Goal: Task Accomplishment & Management: Use online tool/utility

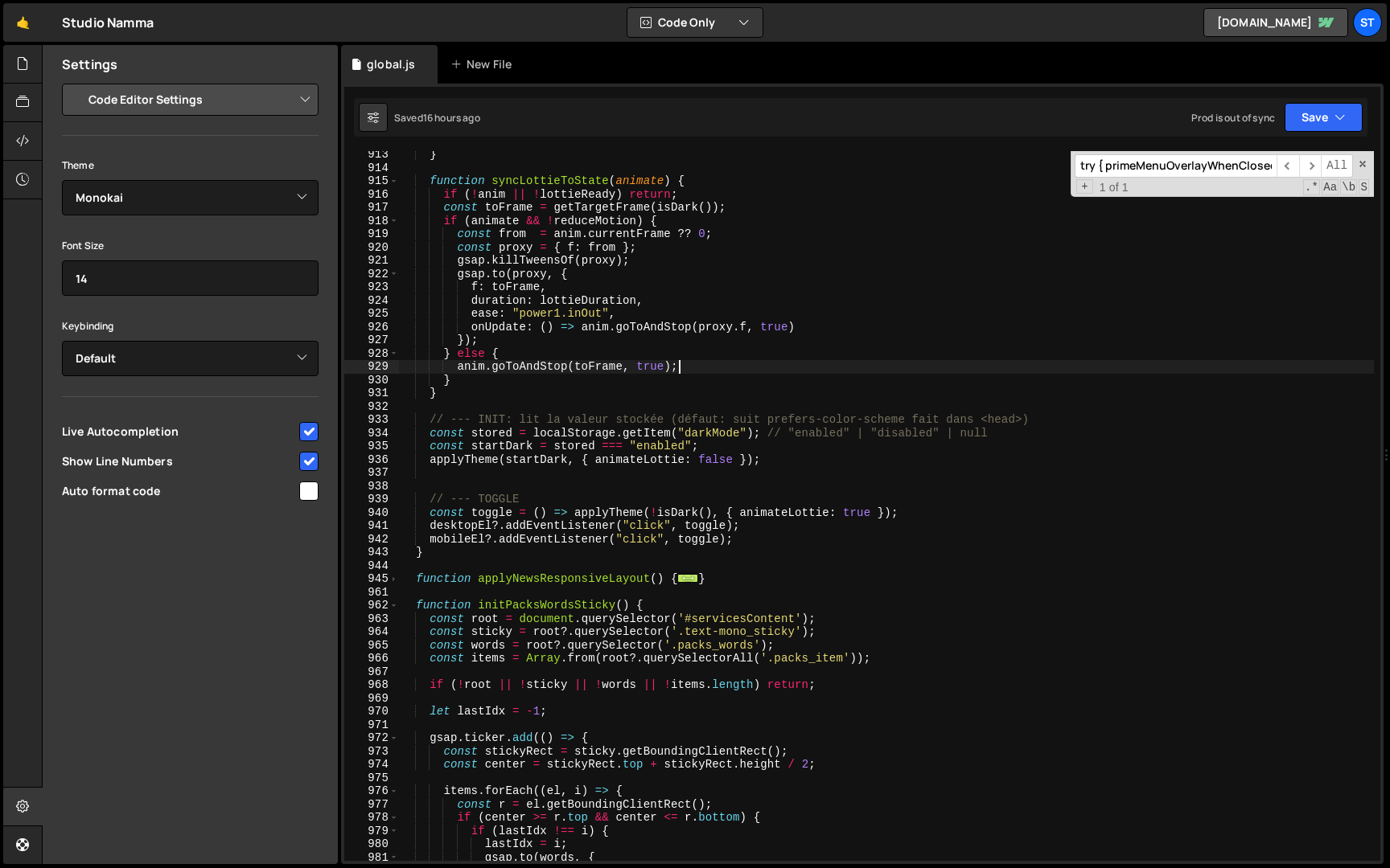
select select "editor"
select select "ace/theme/monokai"
click at [1158, 162] on input "try { primeMenuOverlayWhenClosed?.(); } catch(_){}" at bounding box center [1176, 166] width 202 height 24
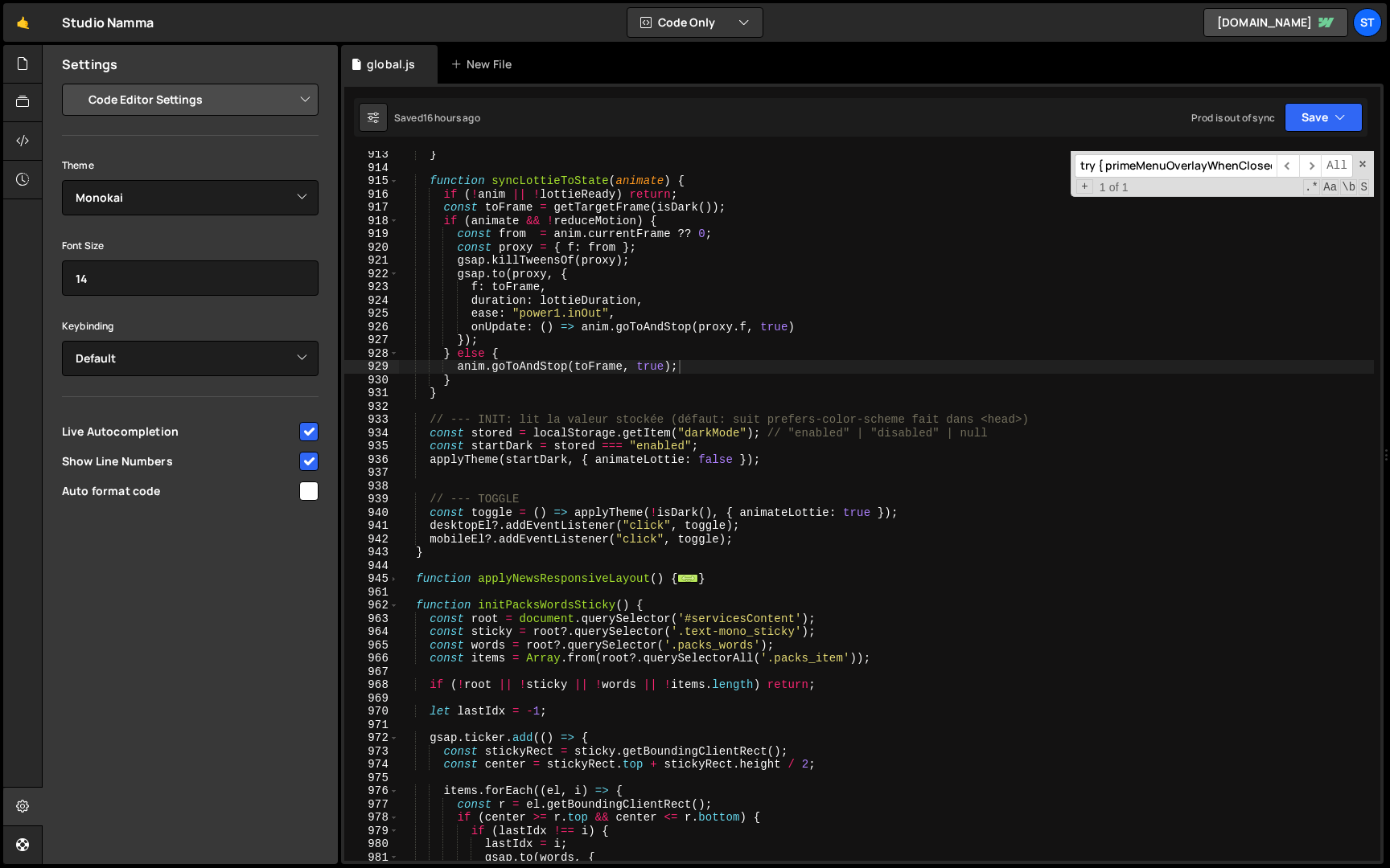
click at [1158, 162] on input "try { primeMenuOverlayWhenClosed?.(); } catch(_){}" at bounding box center [1176, 166] width 202 height 24
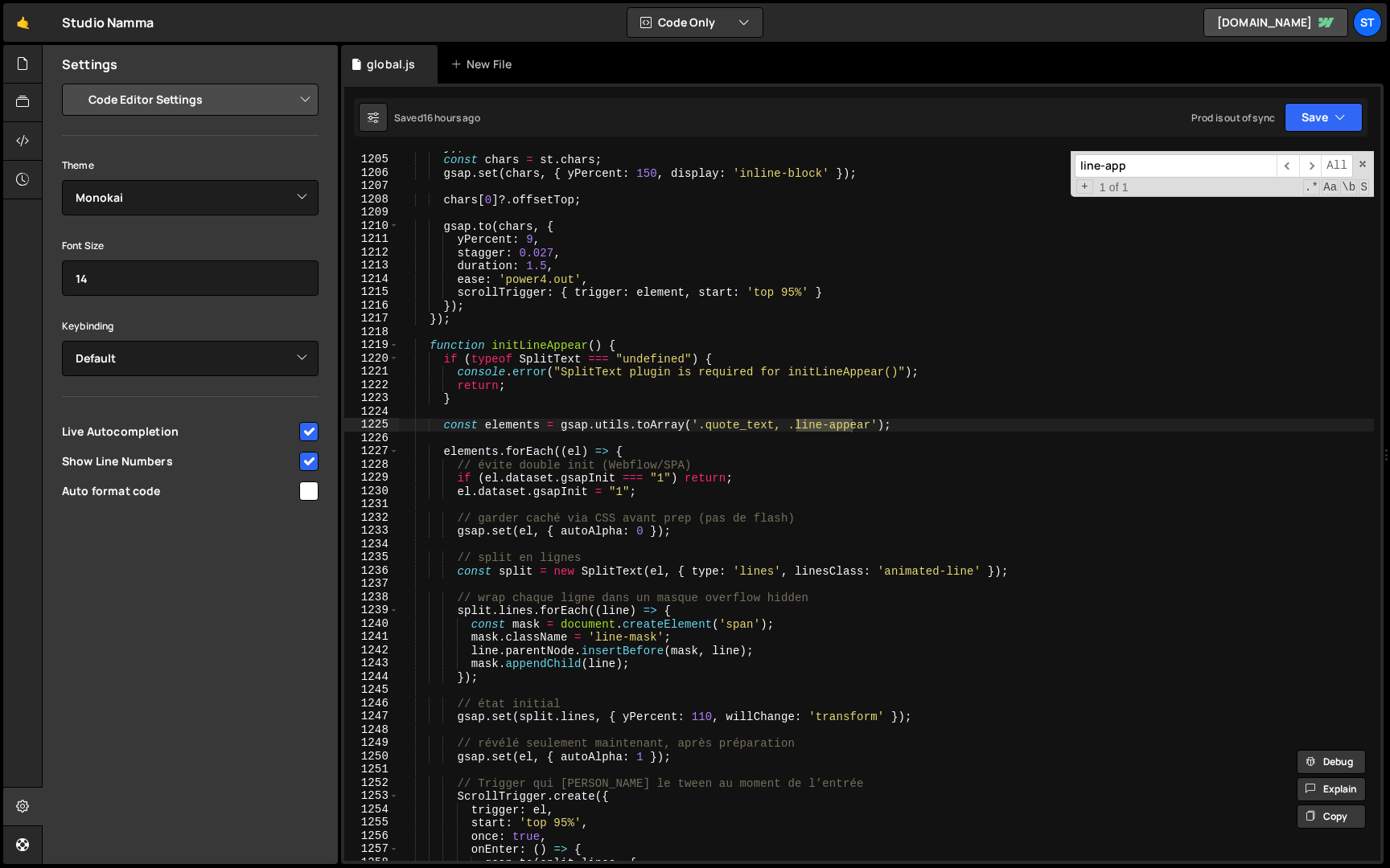
scroll to position [7715, 0]
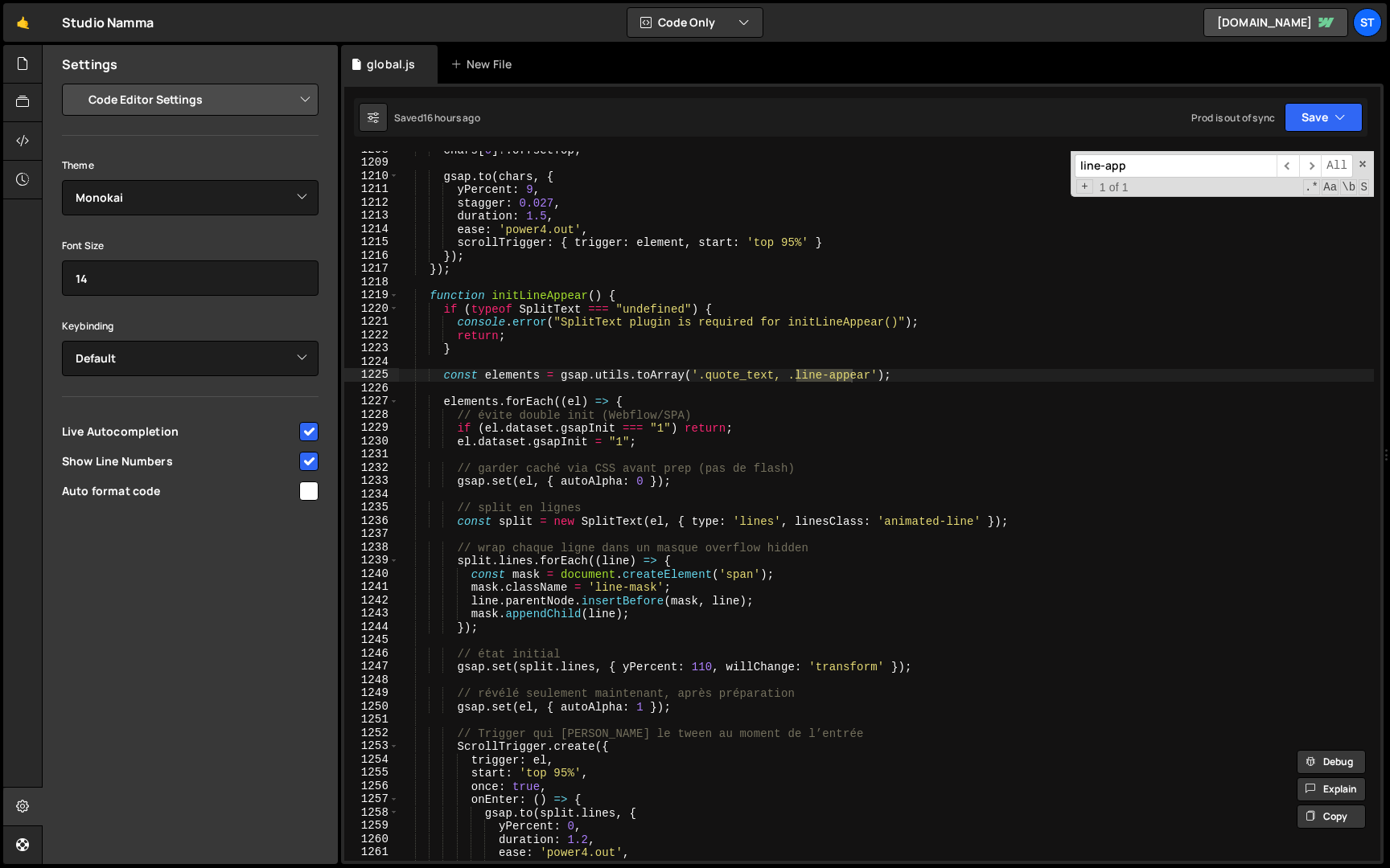
type input "line-app"
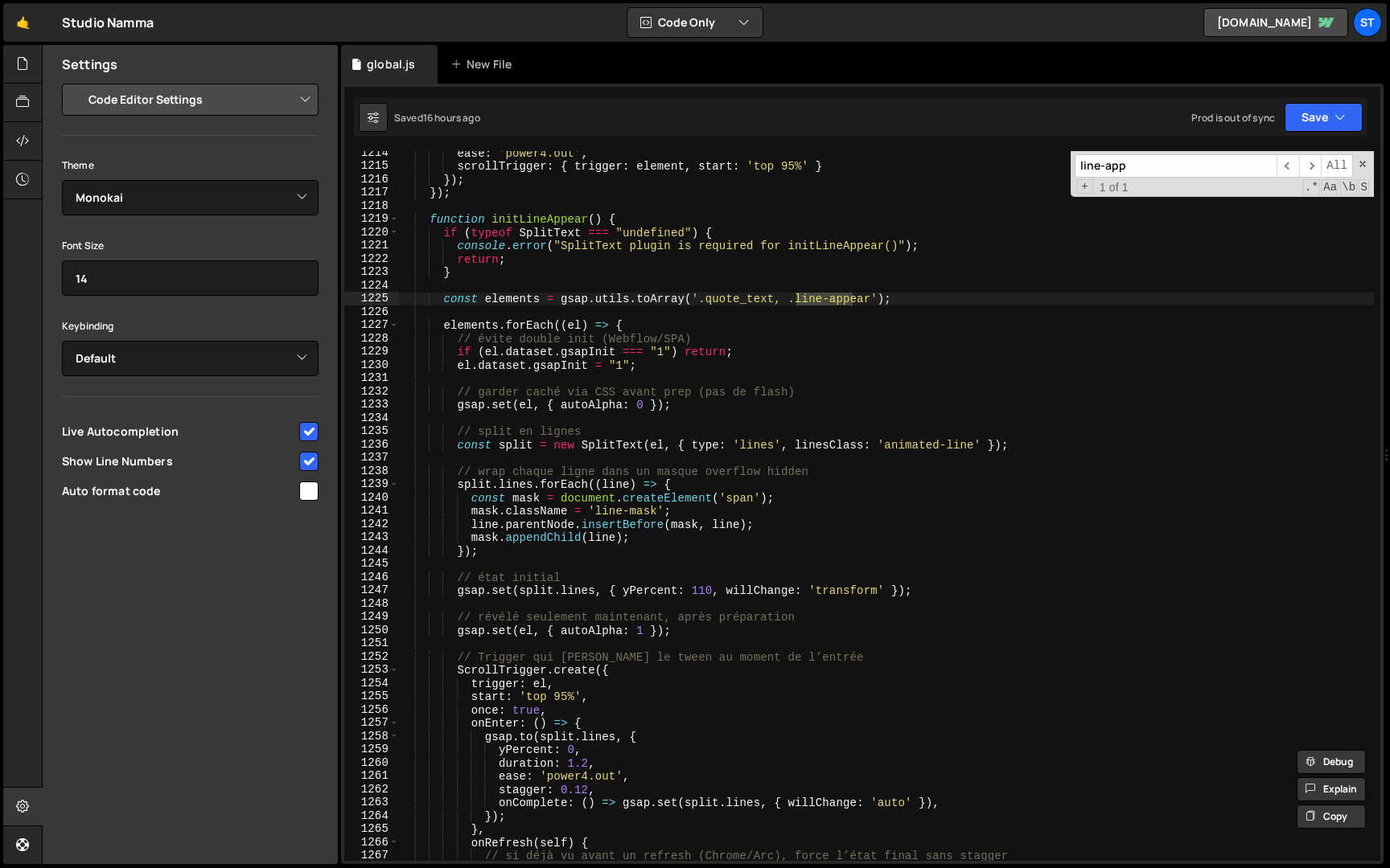
scroll to position [7797, 0]
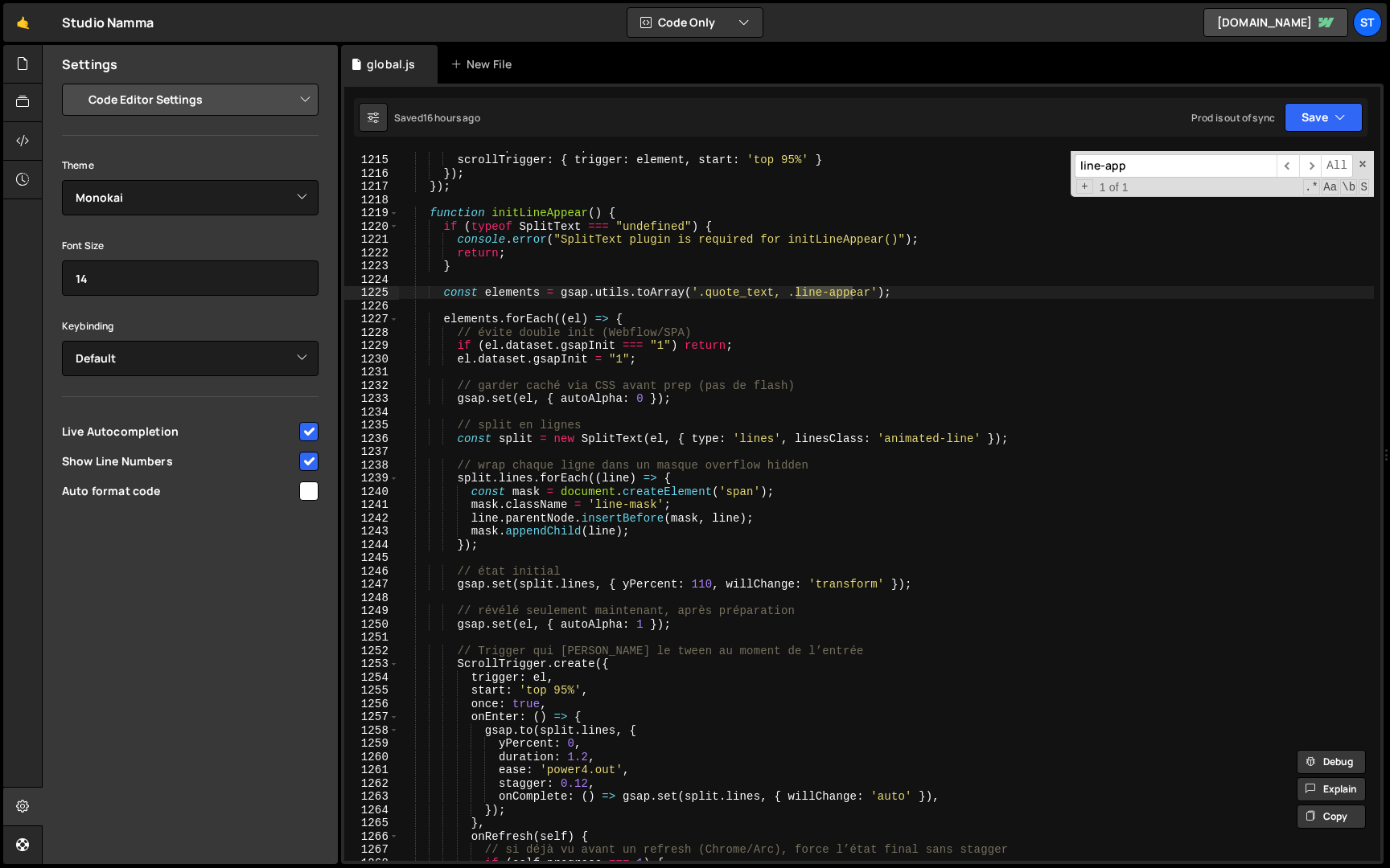
click at [593, 585] on div "ease : 'power4.out' , scrollTrigger : { trigger : element , start : 'top 95%' }…" at bounding box center [886, 507] width 975 height 736
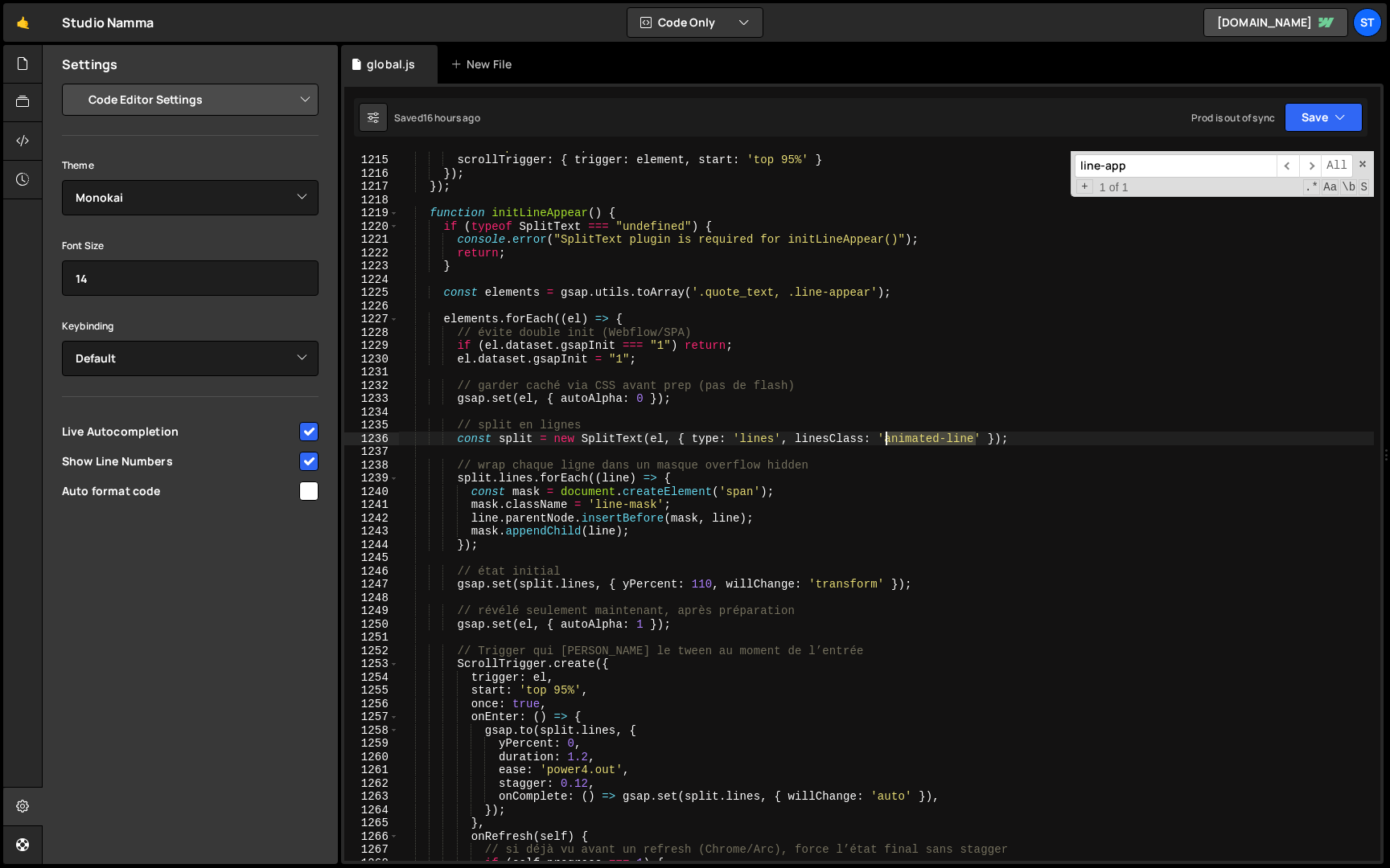
drag, startPoint x: 977, startPoint y: 438, endPoint x: 884, endPoint y: 437, distance: 93.0
click at [884, 437] on div "ease : 'power4.out' , scrollTrigger : { trigger : element , start : 'top 95%' }…" at bounding box center [886, 507] width 975 height 736
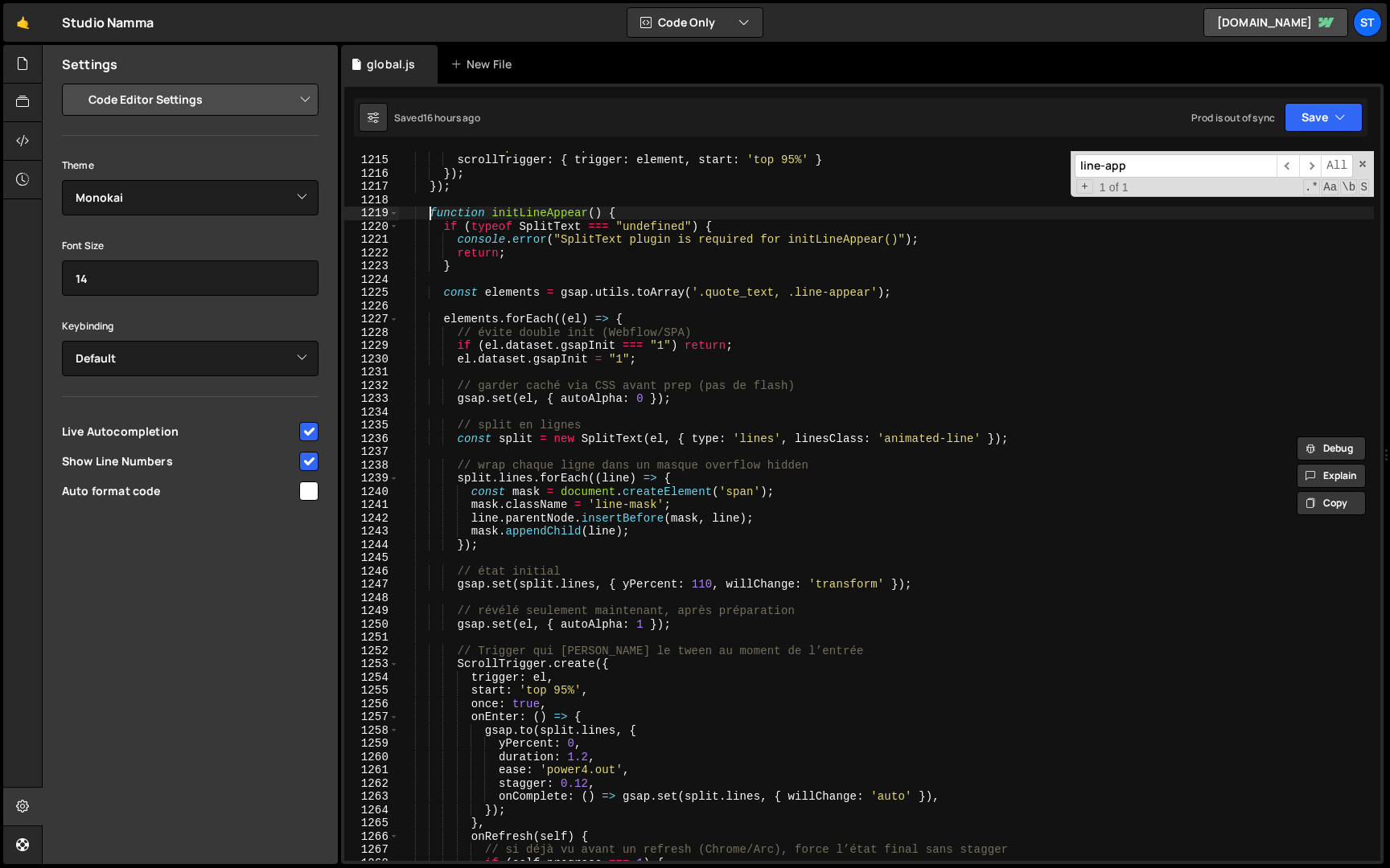
click at [431, 215] on div "ease : 'power4.out' , scrollTrigger : { trigger : element , start : 'top 95%' }…" at bounding box center [886, 507] width 975 height 736
click at [397, 214] on span at bounding box center [393, 213] width 9 height 14
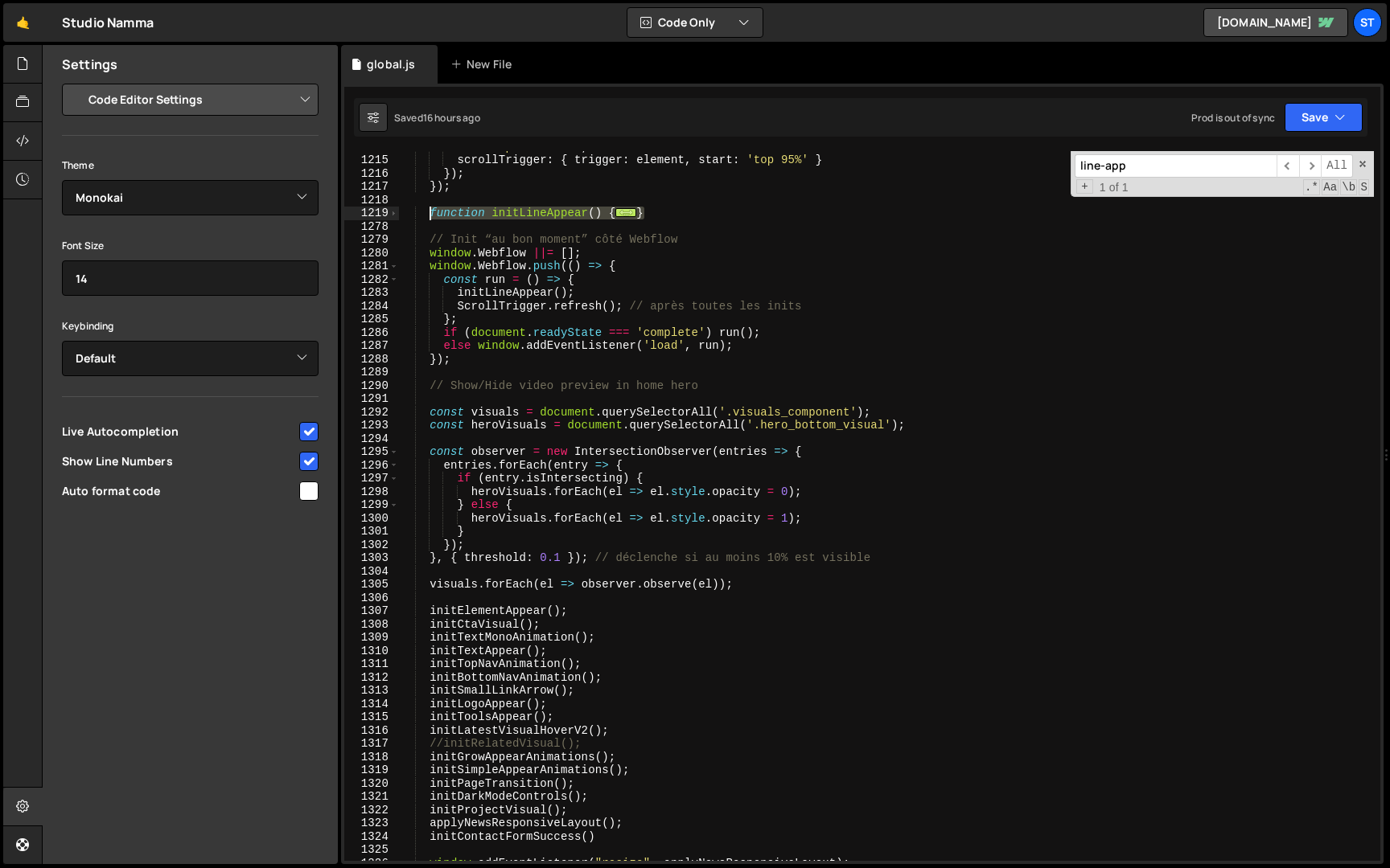
drag, startPoint x: 654, startPoint y: 212, endPoint x: 429, endPoint y: 210, distance: 225.0
click at [429, 210] on div "ease : 'power4.out' , scrollTrigger : { trigger : element , start : 'top 95%' }…" at bounding box center [886, 507] width 975 height 736
click at [395, 215] on span at bounding box center [393, 213] width 9 height 14
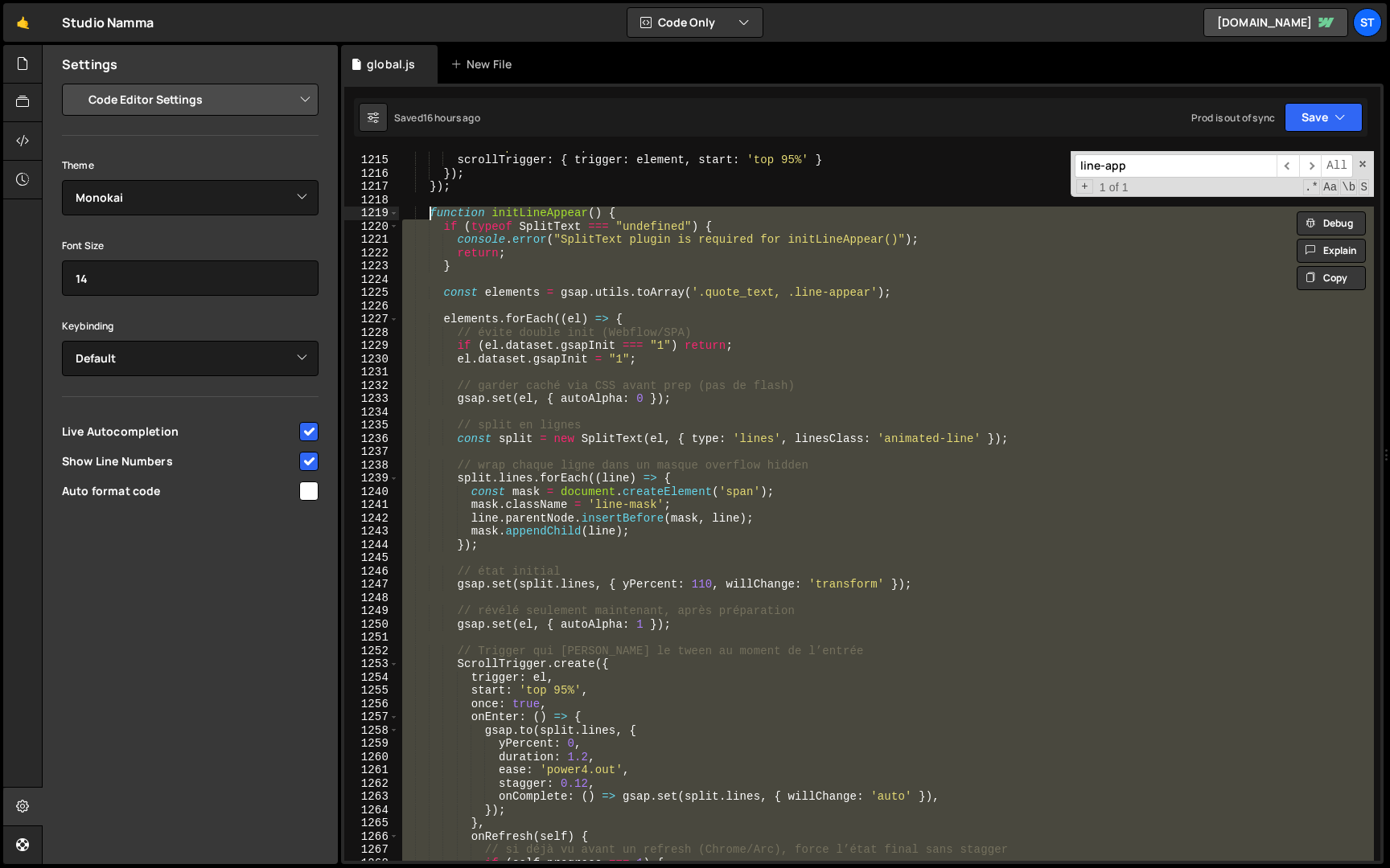
click at [693, 580] on div "ease : 'power4.out' , scrollTrigger : { trigger : element , start : 'top 95%' }…" at bounding box center [886, 506] width 975 height 710
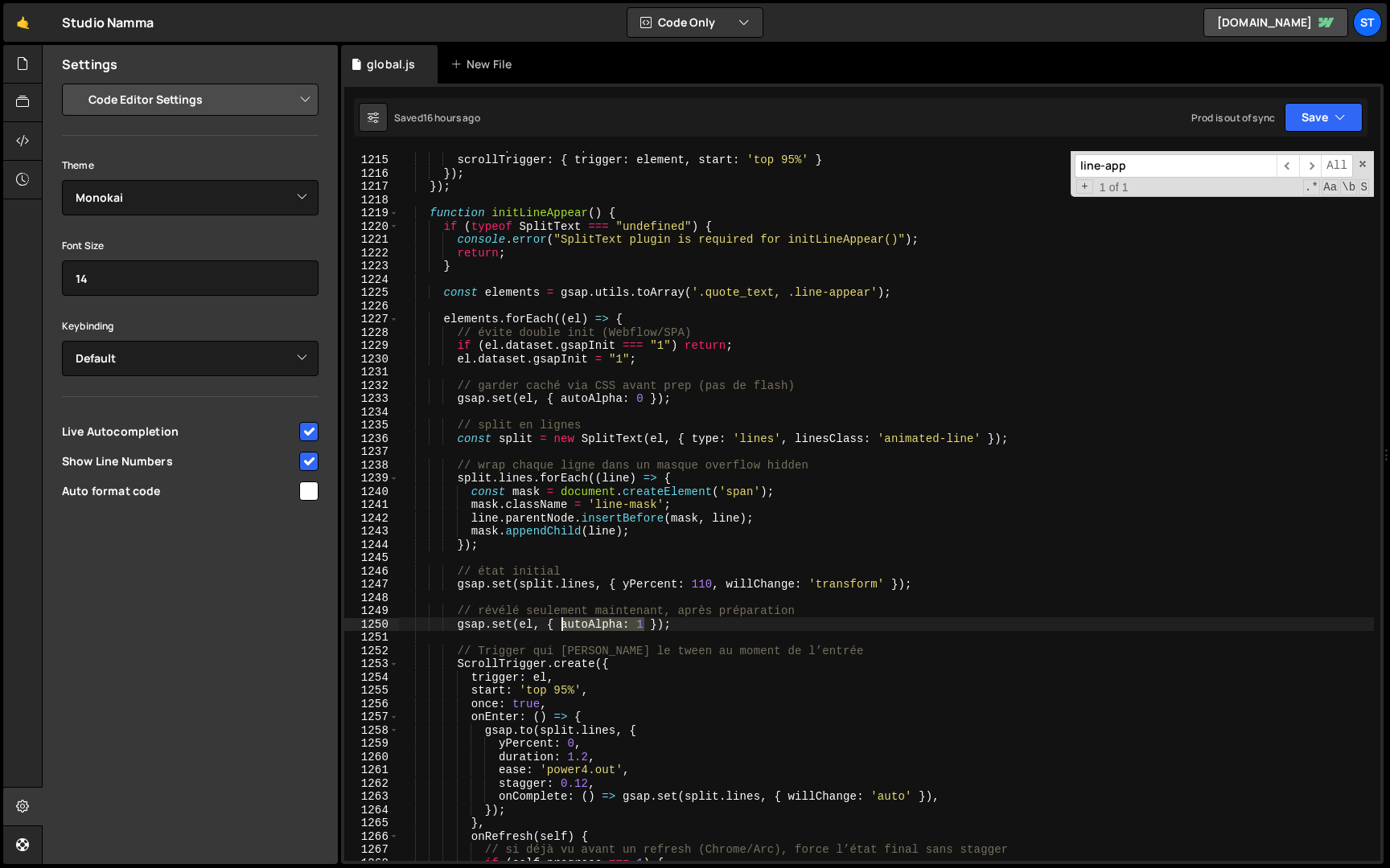
drag, startPoint x: 645, startPoint y: 628, endPoint x: 560, endPoint y: 629, distance: 85.0
click at [560, 629] on div "ease : 'power4.out' , scrollTrigger : { trigger : element , start : 'top 95%' }…" at bounding box center [886, 507] width 975 height 736
click at [621, 587] on div "ease : 'power4.out' , scrollTrigger : { trigger : element , start : 'top 95%' }…" at bounding box center [886, 507] width 975 height 736
paste textarea "autoAlpha: 1"
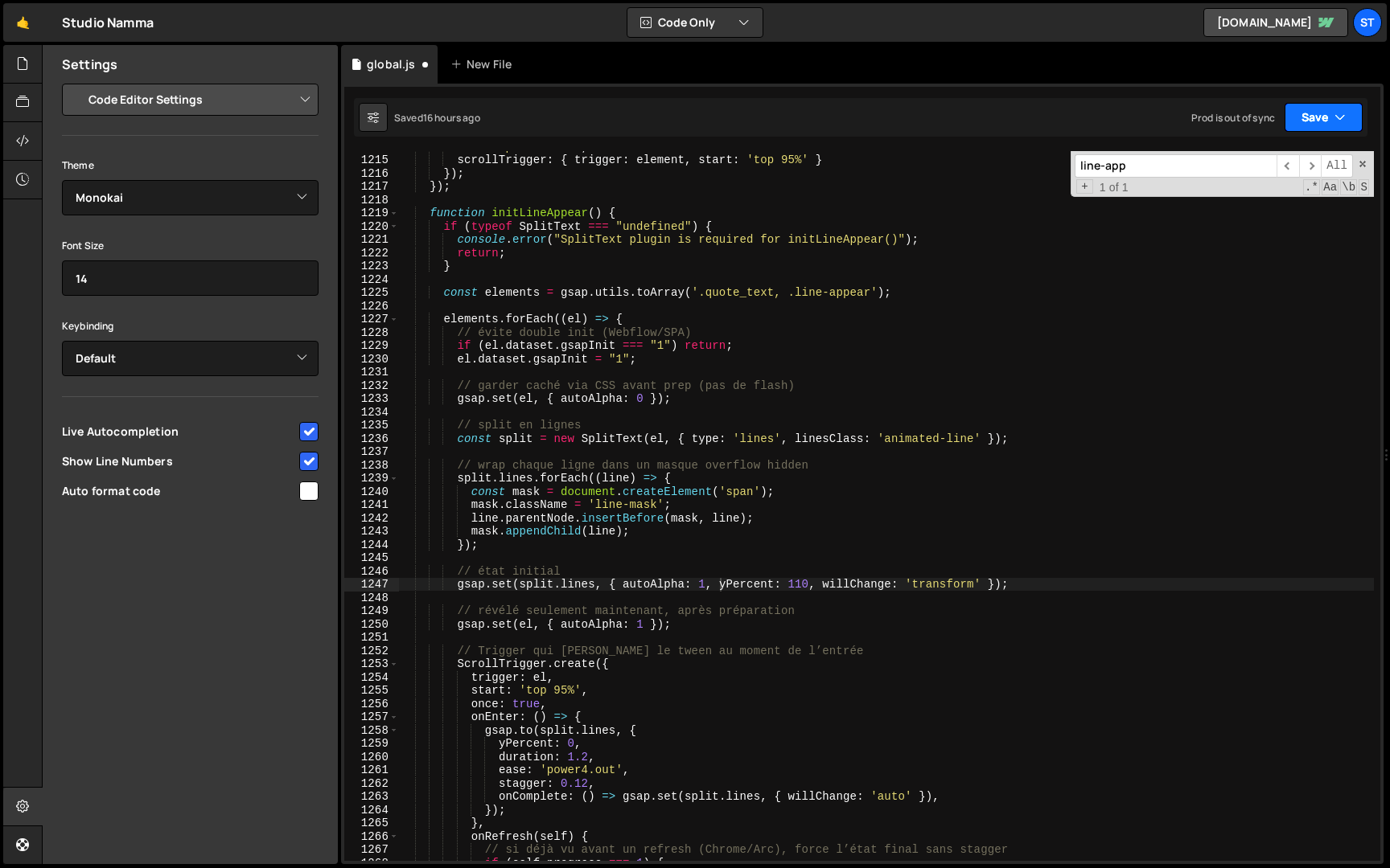
click at [1307, 115] on button "Save" at bounding box center [1323, 118] width 78 height 29
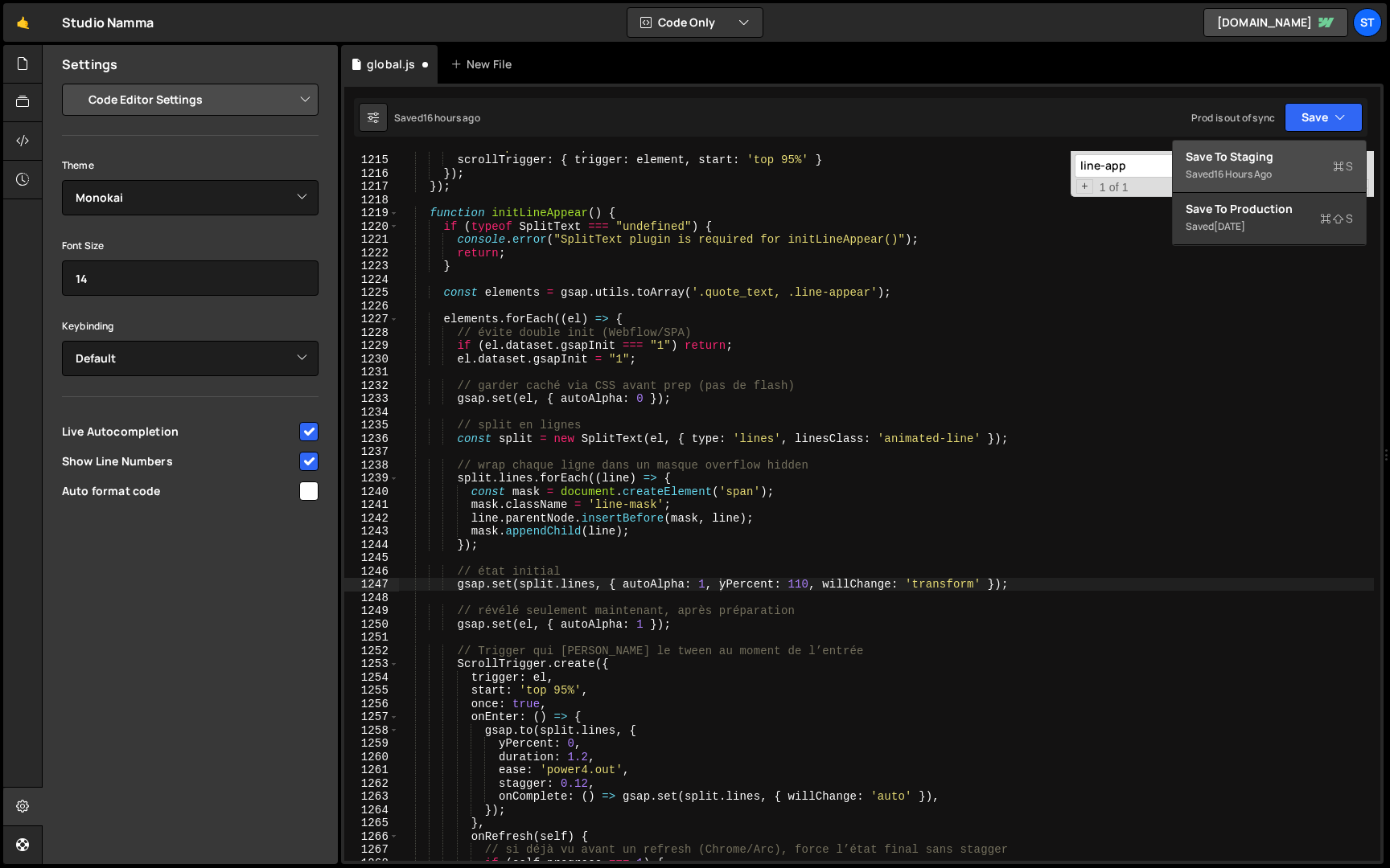
click at [1266, 172] on div "16 hours ago" at bounding box center [1242, 174] width 58 height 14
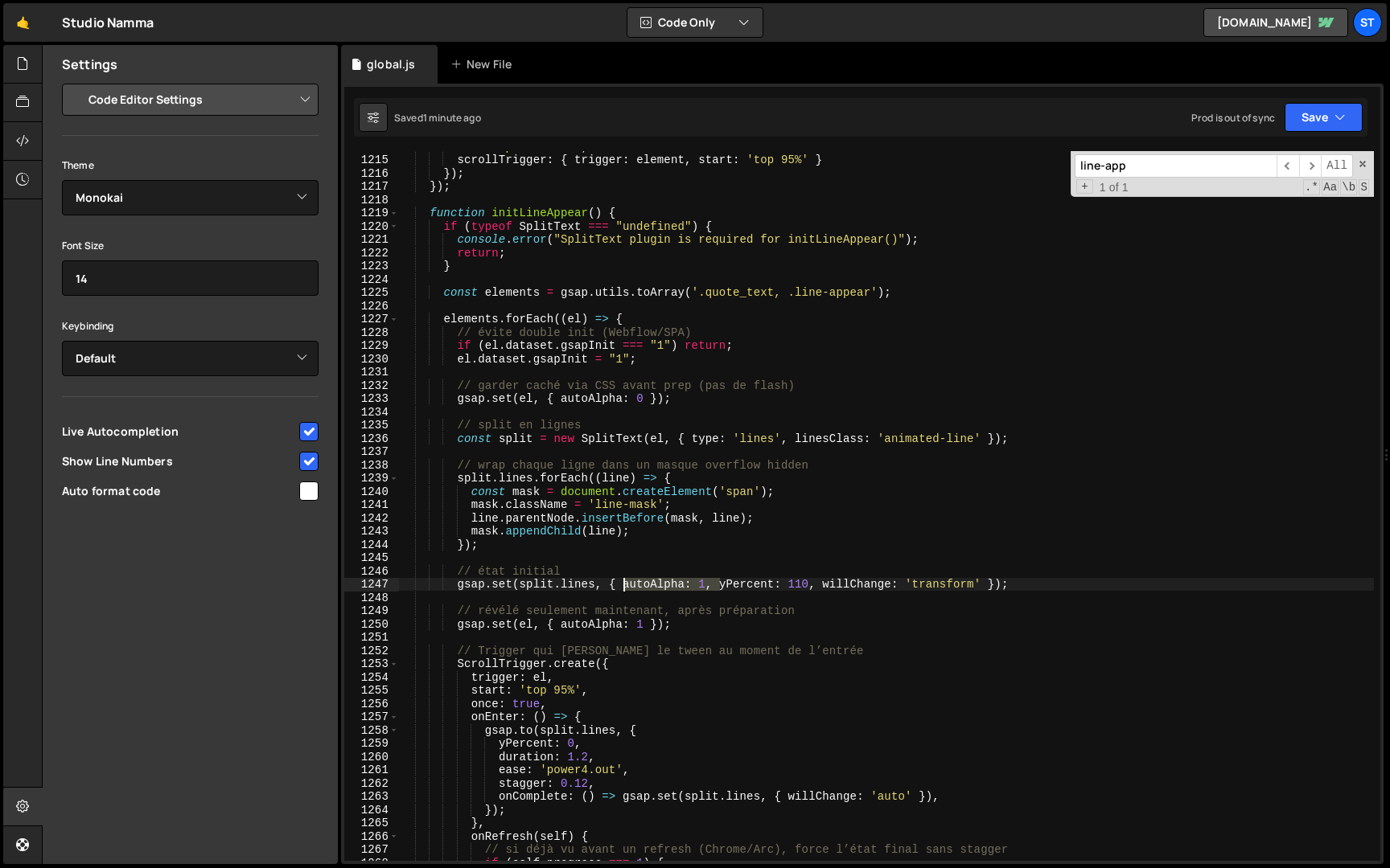
drag, startPoint x: 719, startPoint y: 591, endPoint x: 624, endPoint y: 585, distance: 95.2
click at [624, 585] on div "ease : 'power4.out' , scrollTrigger : { trigger : element , start : 'top 95%' }…" at bounding box center [886, 507] width 975 height 736
type textarea "gsap.set(split.lines, { yPercent: 110, willChange: 'transform' });"
click at [1297, 118] on button "Save" at bounding box center [1323, 118] width 78 height 29
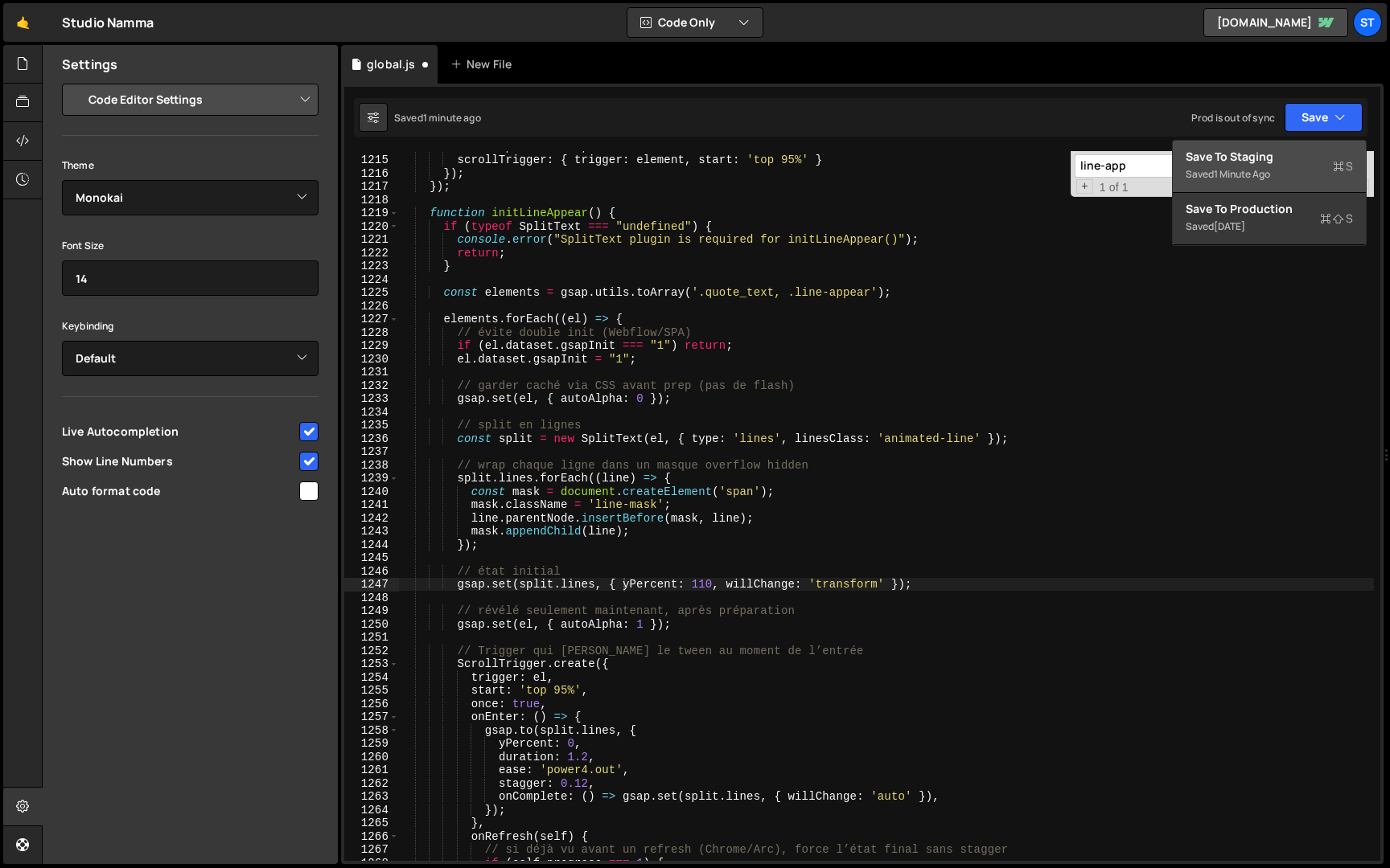
click at [1232, 170] on div "1 minute ago" at bounding box center [1241, 174] width 56 height 14
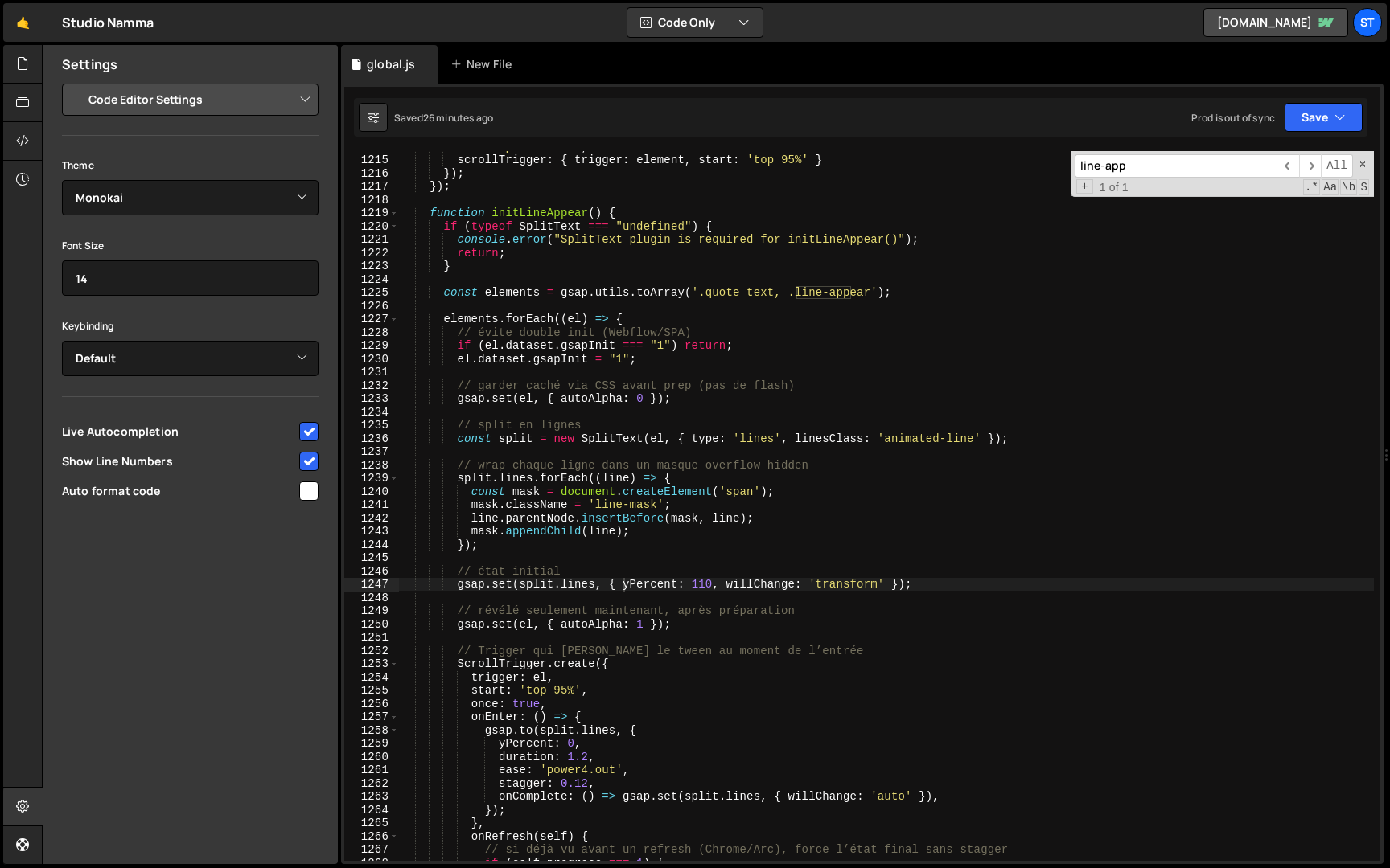
click at [1179, 162] on input "line-app" at bounding box center [1176, 166] width 202 height 24
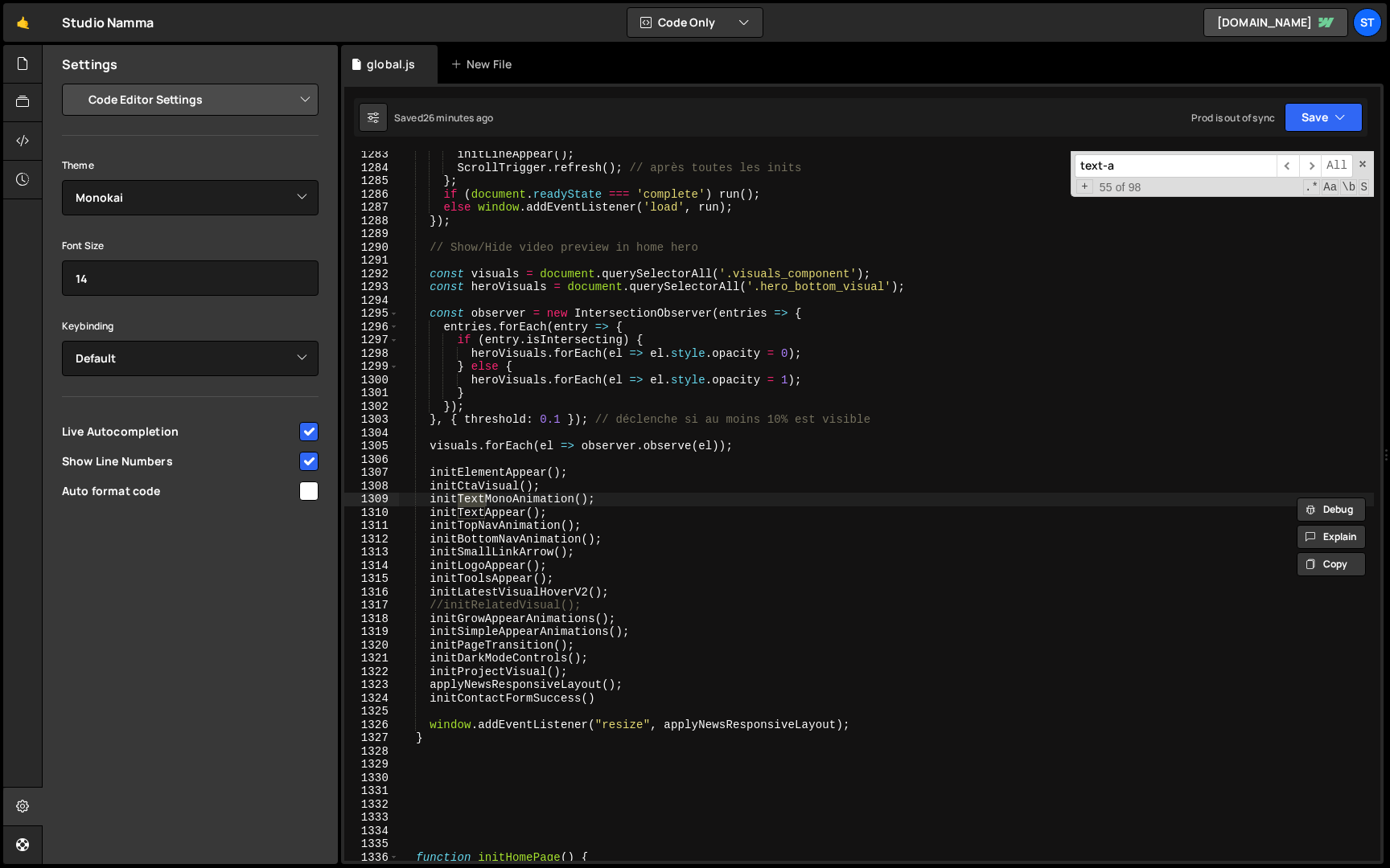
scroll to position [3253, 0]
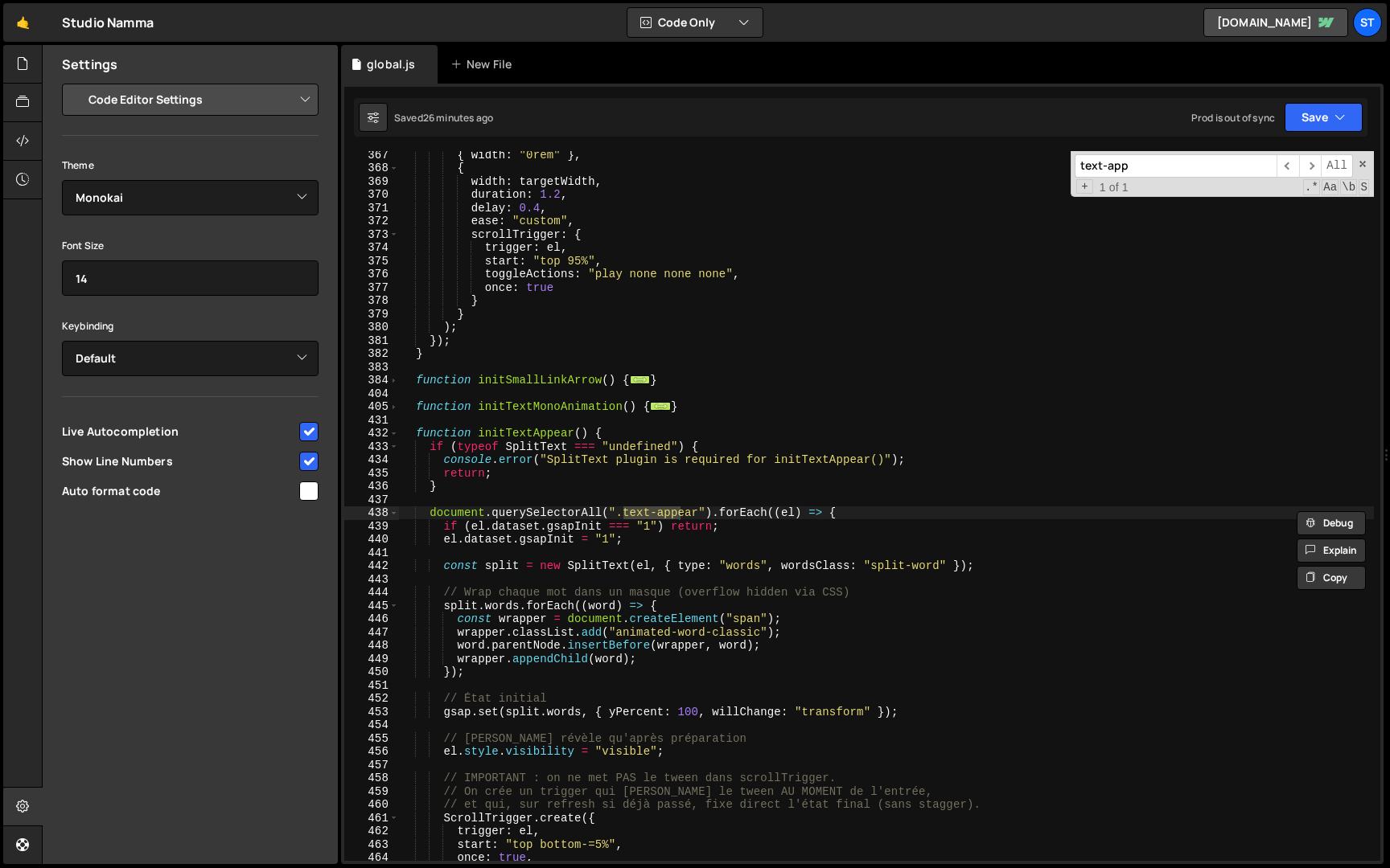
type input "text-app"
click at [699, 514] on div "{ width : "0rem" } , { width : targetWidth , duration : 1.2 , delay : 0.4 , eas…" at bounding box center [886, 516] width 975 height 736
click at [617, 516] on div "{ width : "0rem" } , { width : targetWidth , duration : 1.2 , delay : 0.4 , eas…" at bounding box center [886, 516] width 975 height 736
click at [704, 515] on div "{ width : "0rem" } , { width : targetWidth , duration : 1.2 , delay : 0.4 , eas…" at bounding box center [886, 516] width 975 height 736
paste textarea ".text-appear"
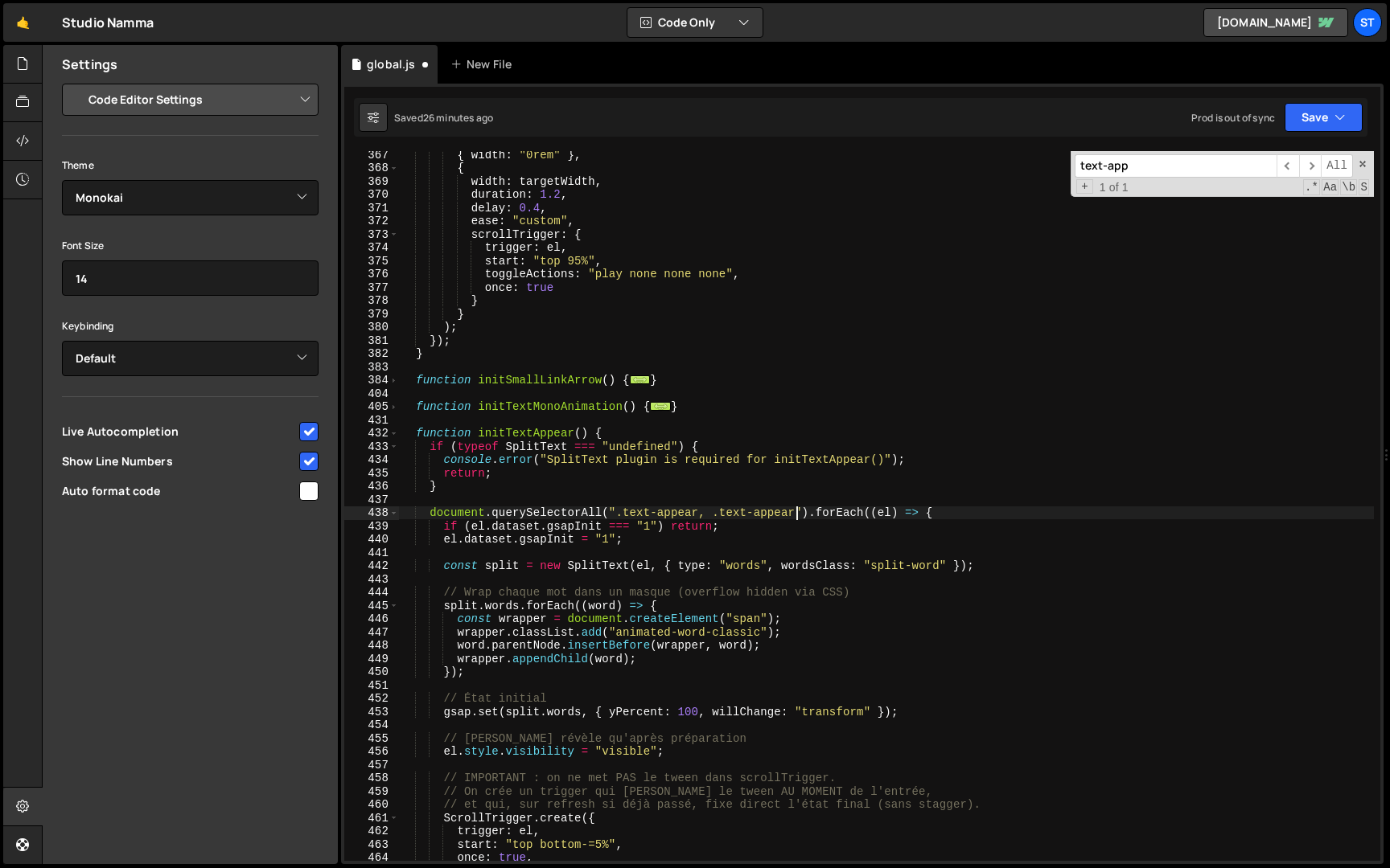
click at [749, 515] on div "{ width : "0rem" } , { width : targetWidth , duration : 1.2 , delay : 0.4 , eas…" at bounding box center [886, 516] width 975 height 736
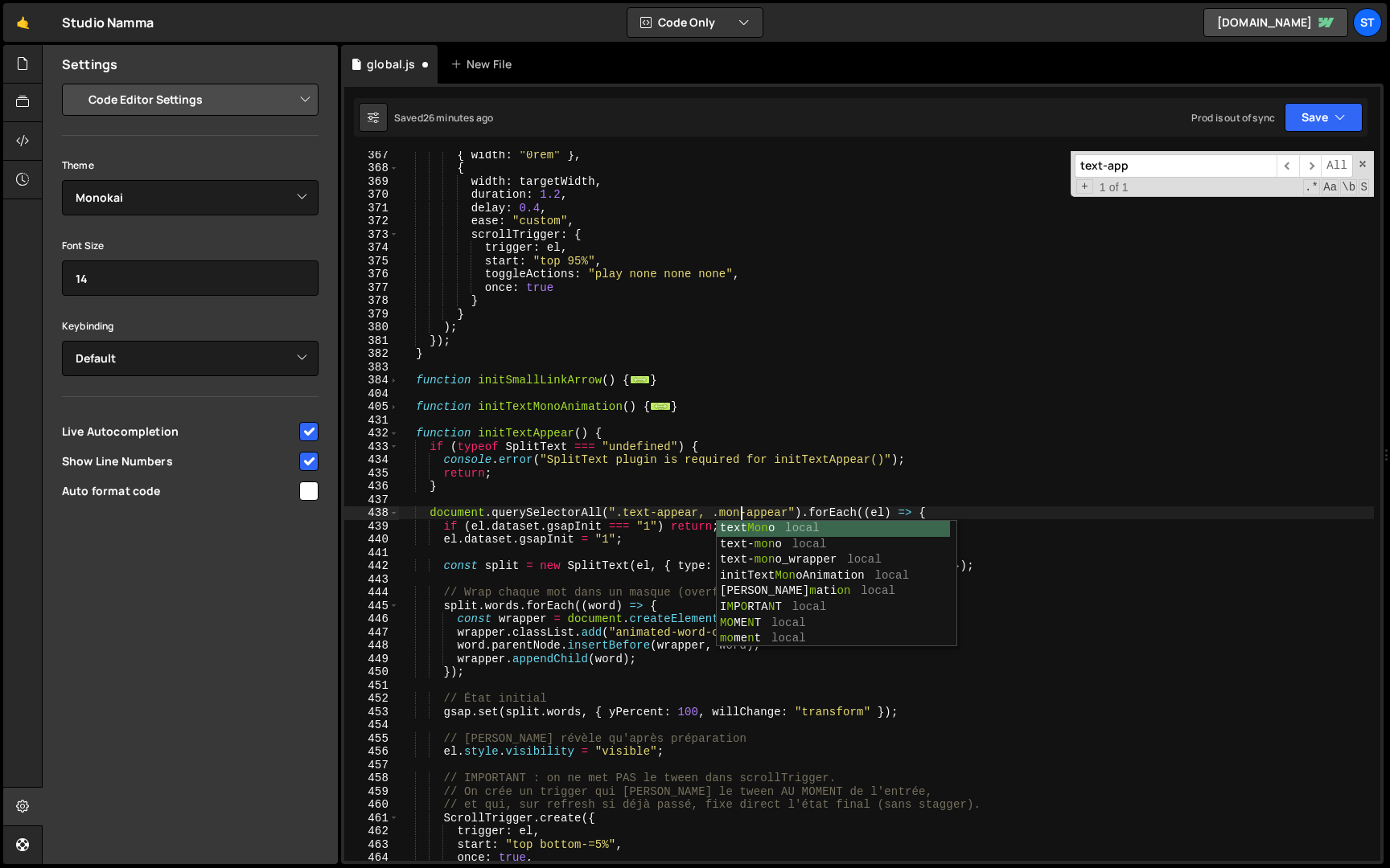
scroll to position [0, 24]
type textarea "document.querySelectorAll(".text-appear, .mono-appear").forEach((el) => {"
click at [1339, 119] on icon "button" at bounding box center [1340, 118] width 11 height 16
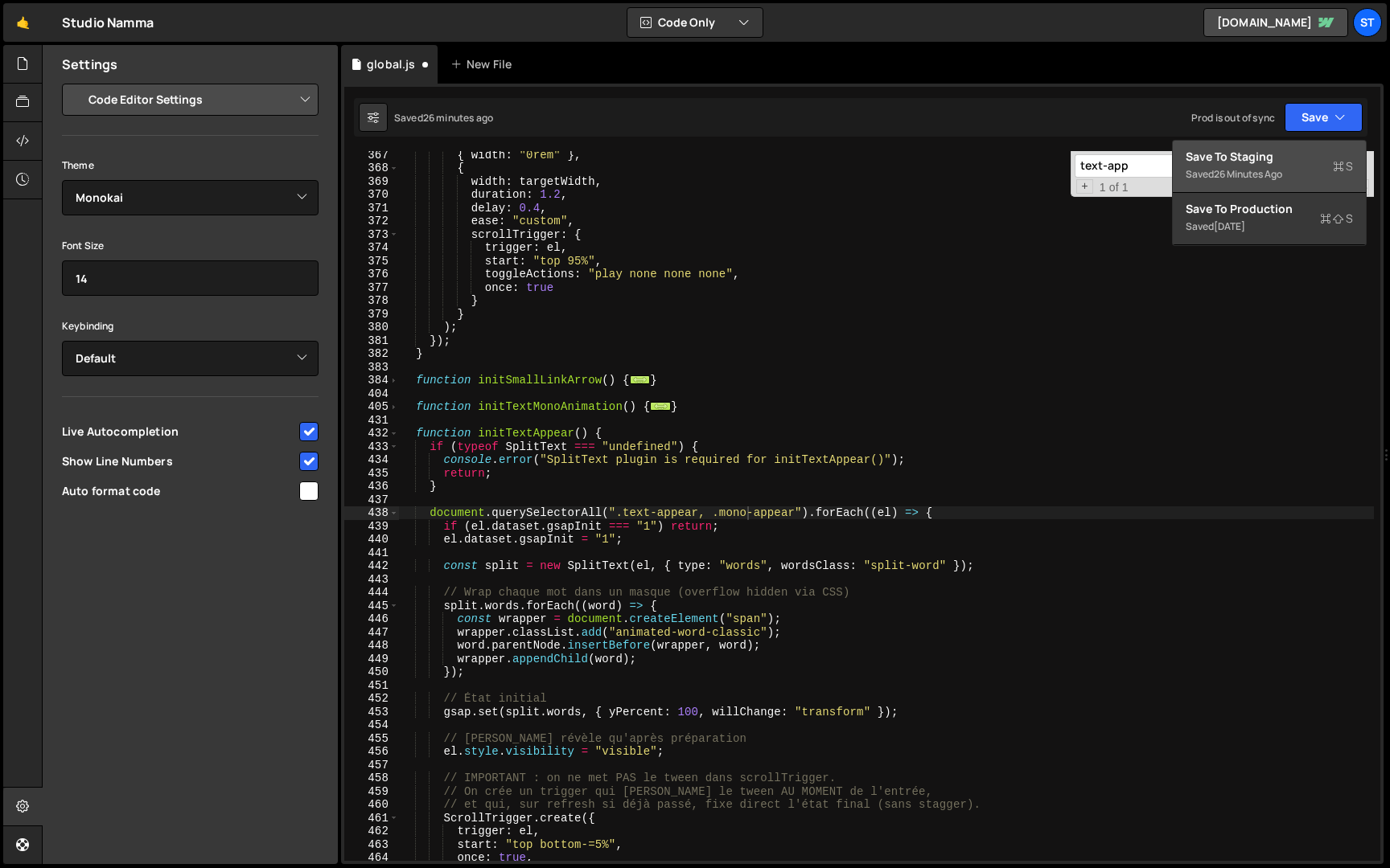
click at [1240, 179] on div "26 minutes ago" at bounding box center [1248, 174] width 68 height 14
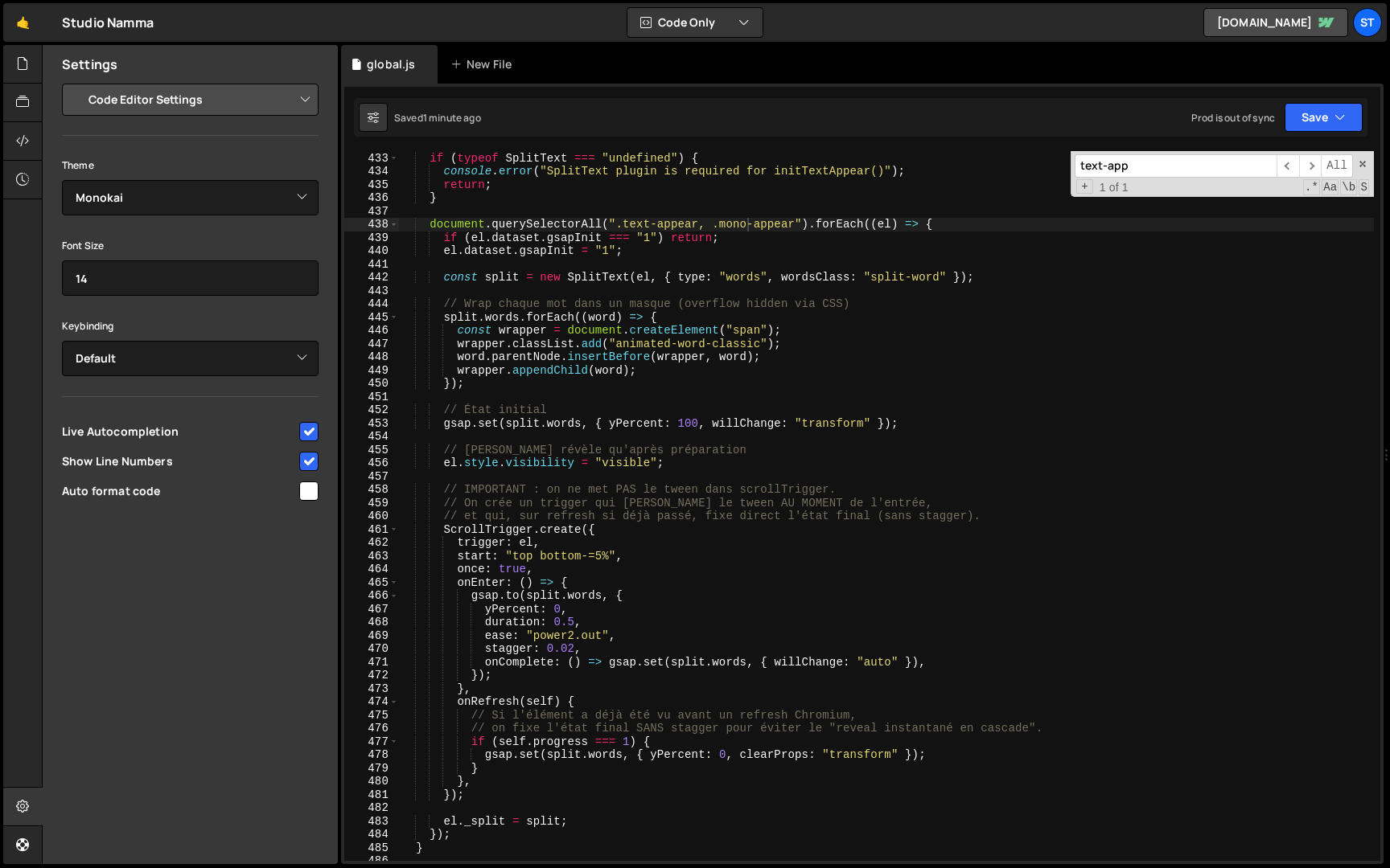
scroll to position [3543, 0]
